Goal: Task Accomplishment & Management: Use online tool/utility

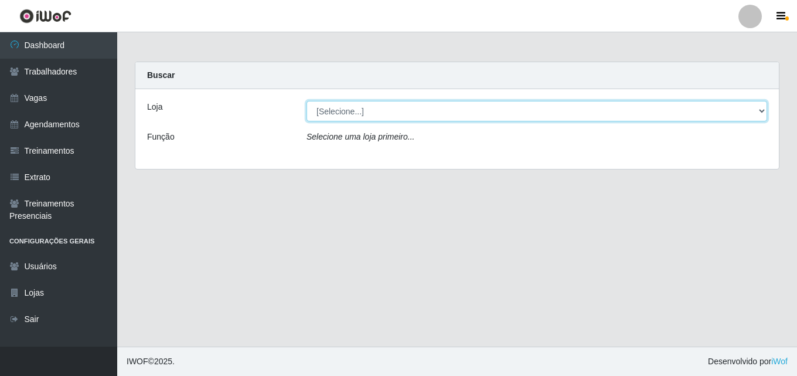
click at [400, 112] on select "[Selecione...] Chinatown Sushimi - [GEOGRAPHIC_DATA]" at bounding box center [537, 111] width 461 height 21
select select "357"
click at [307, 101] on select "[Selecione...] Chinatown Sushimi - [GEOGRAPHIC_DATA]" at bounding box center [537, 111] width 461 height 21
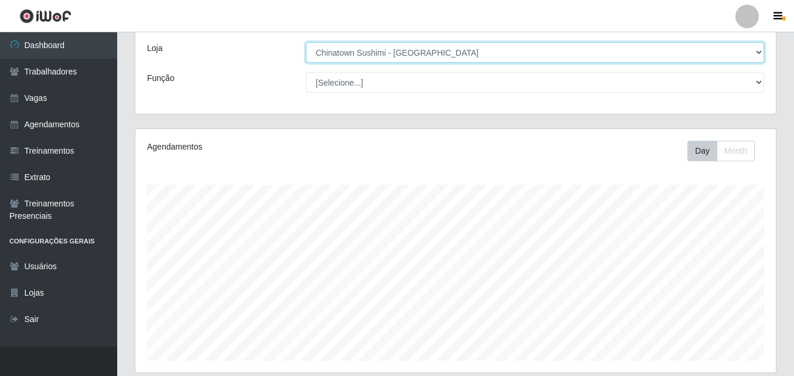
scroll to position [293, 0]
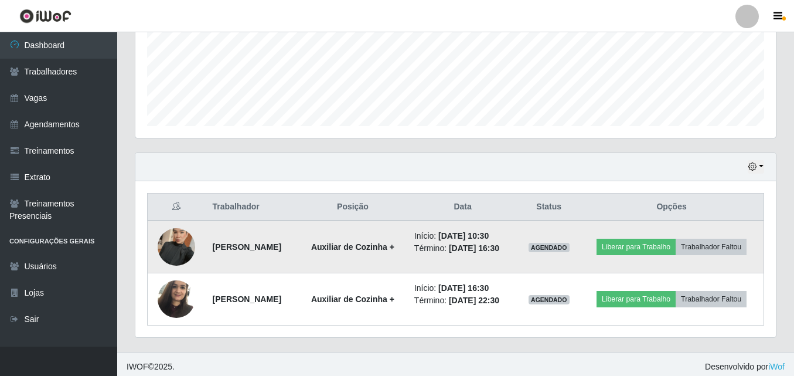
click at [175, 254] on img at bounding box center [177, 246] width 38 height 67
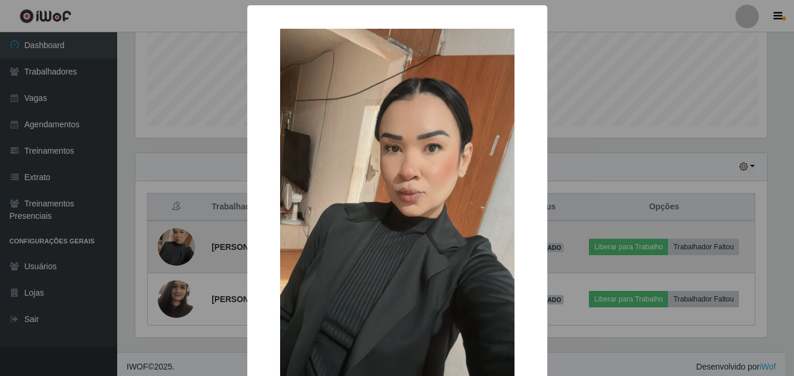
scroll to position [243, 635]
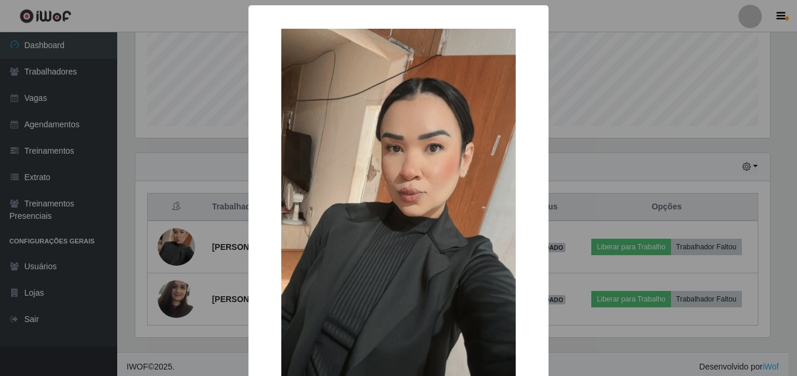
click at [134, 243] on div "× OK Cancel" at bounding box center [398, 188] width 797 height 376
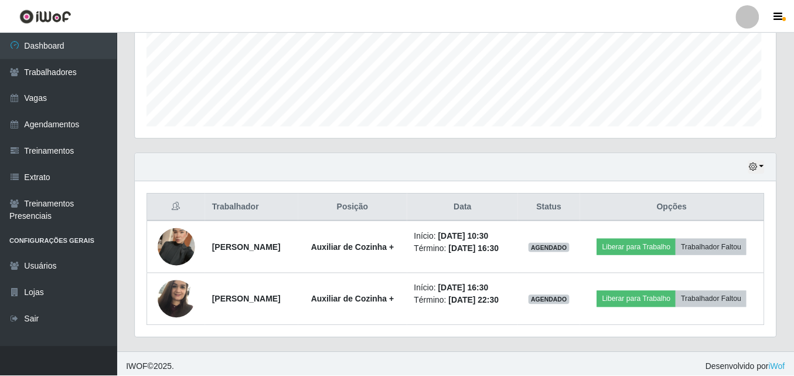
scroll to position [243, 641]
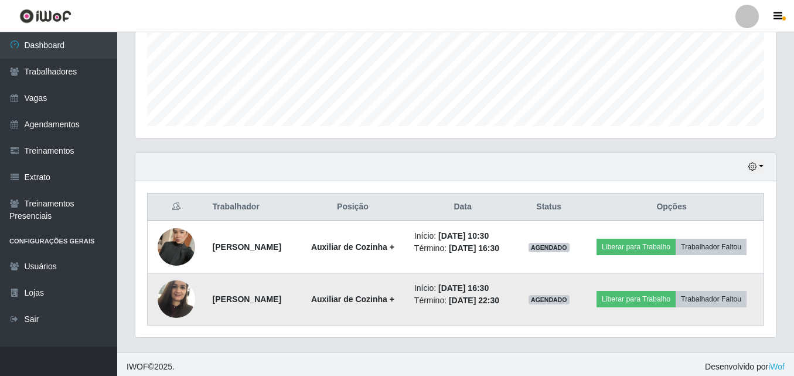
click at [167, 317] on img at bounding box center [177, 299] width 38 height 50
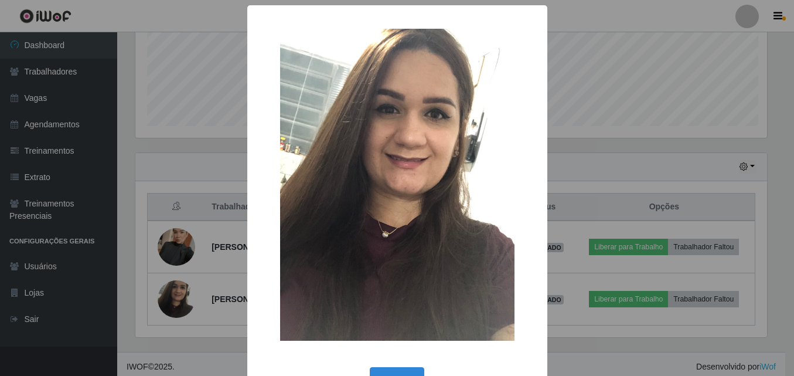
scroll to position [243, 635]
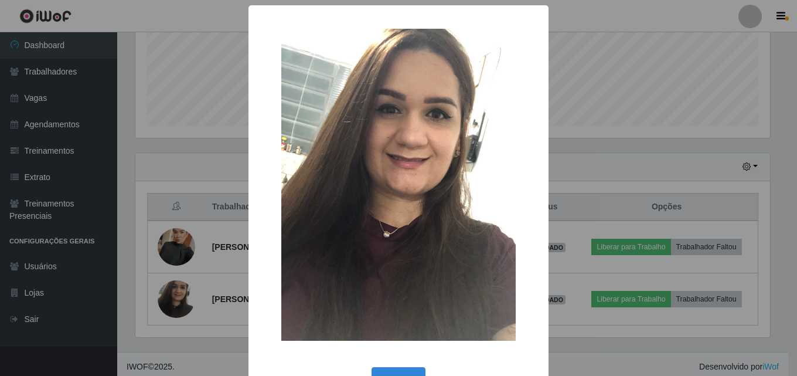
click at [121, 254] on div "× OK Cancel" at bounding box center [398, 188] width 797 height 376
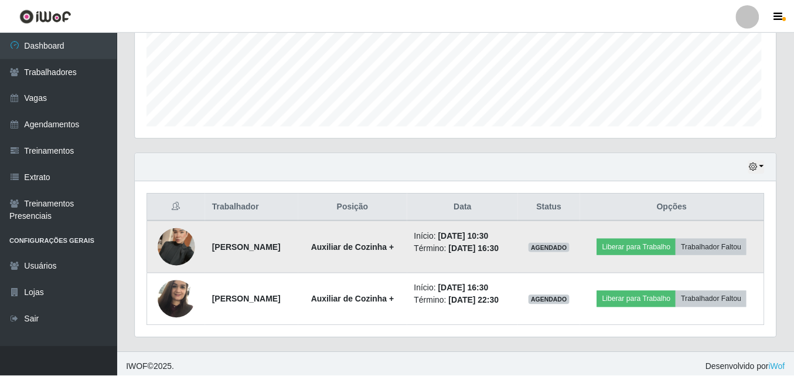
scroll to position [243, 641]
click at [181, 239] on img at bounding box center [177, 246] width 38 height 67
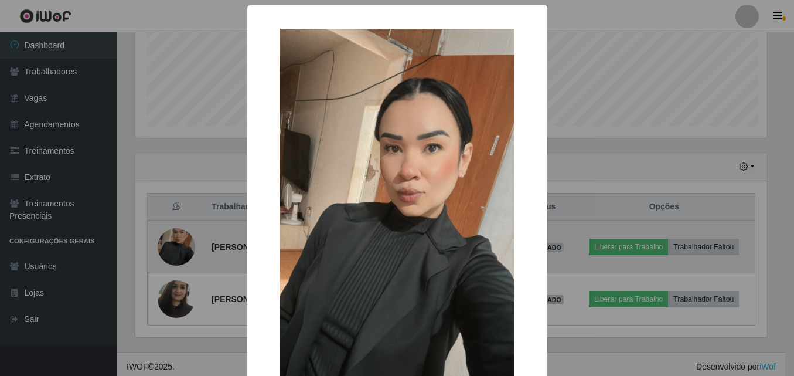
scroll to position [243, 635]
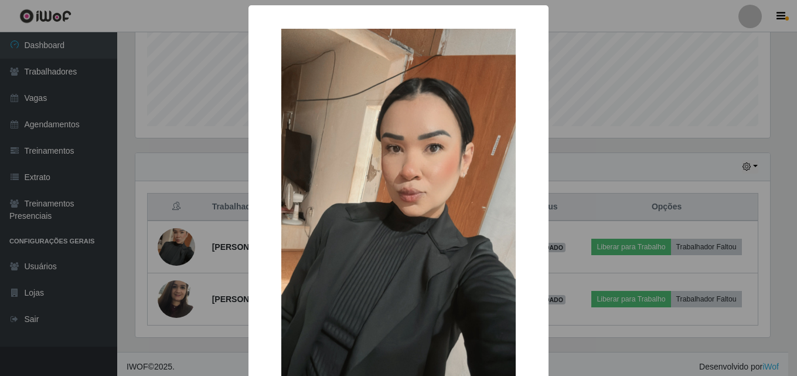
click at [136, 269] on div "× OK Cancel" at bounding box center [398, 188] width 797 height 376
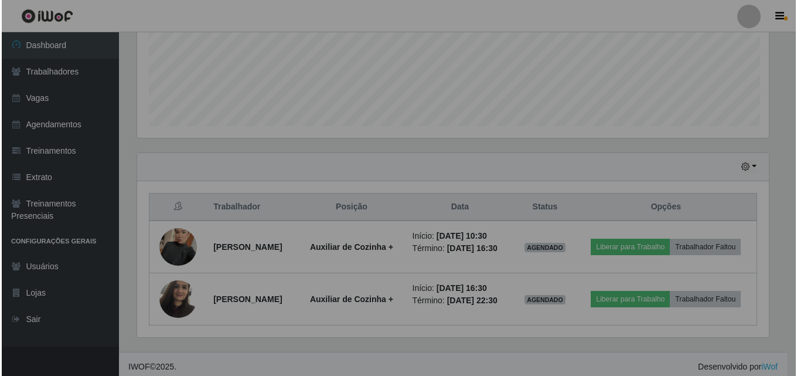
scroll to position [243, 641]
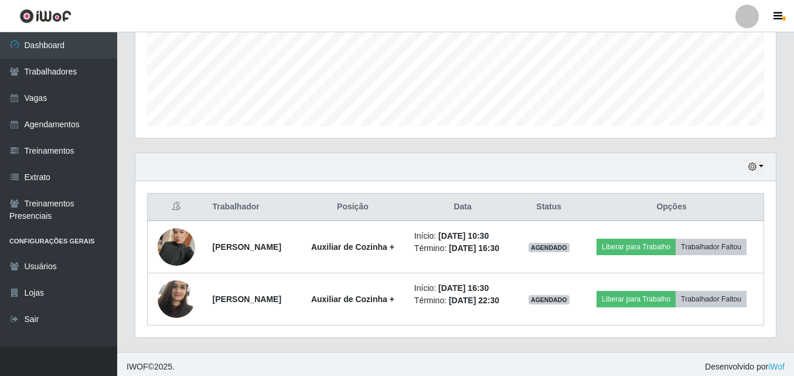
click at [131, 264] on div "Hoje 1 dia 3 dias 1 Semana Não encerrados Trabalhador Posição Data Status Opçõe…" at bounding box center [455, 251] width 659 height 199
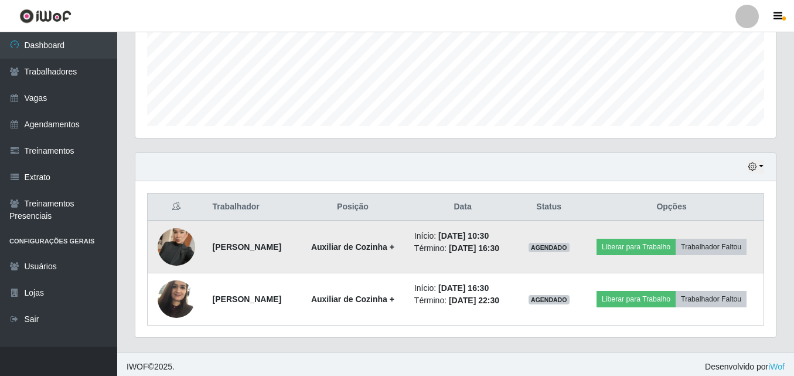
click at [185, 256] on img at bounding box center [177, 246] width 38 height 67
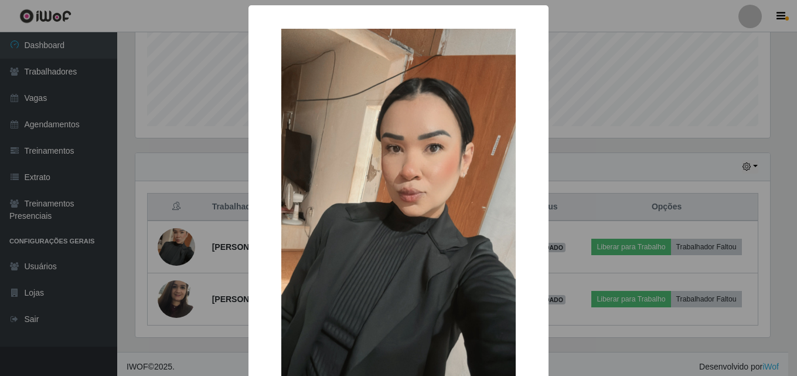
click at [176, 144] on div "× OK Cancel" at bounding box center [398, 188] width 797 height 376
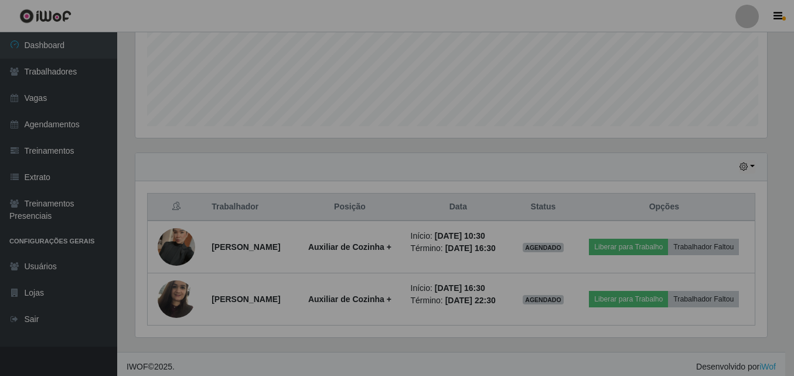
scroll to position [243, 641]
